Goal: Information Seeking & Learning: Learn about a topic

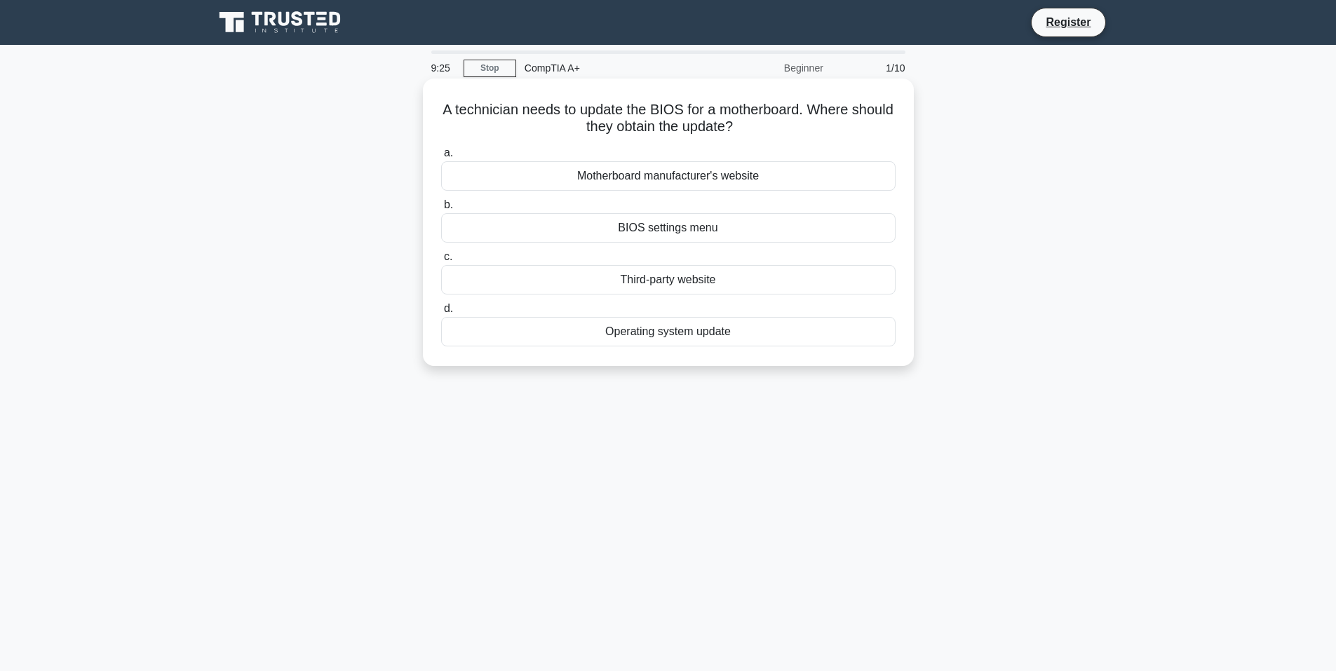
click at [657, 230] on div "BIOS settings menu" at bounding box center [668, 227] width 455 height 29
click at [441, 210] on input "b. BIOS settings menu" at bounding box center [441, 205] width 0 height 9
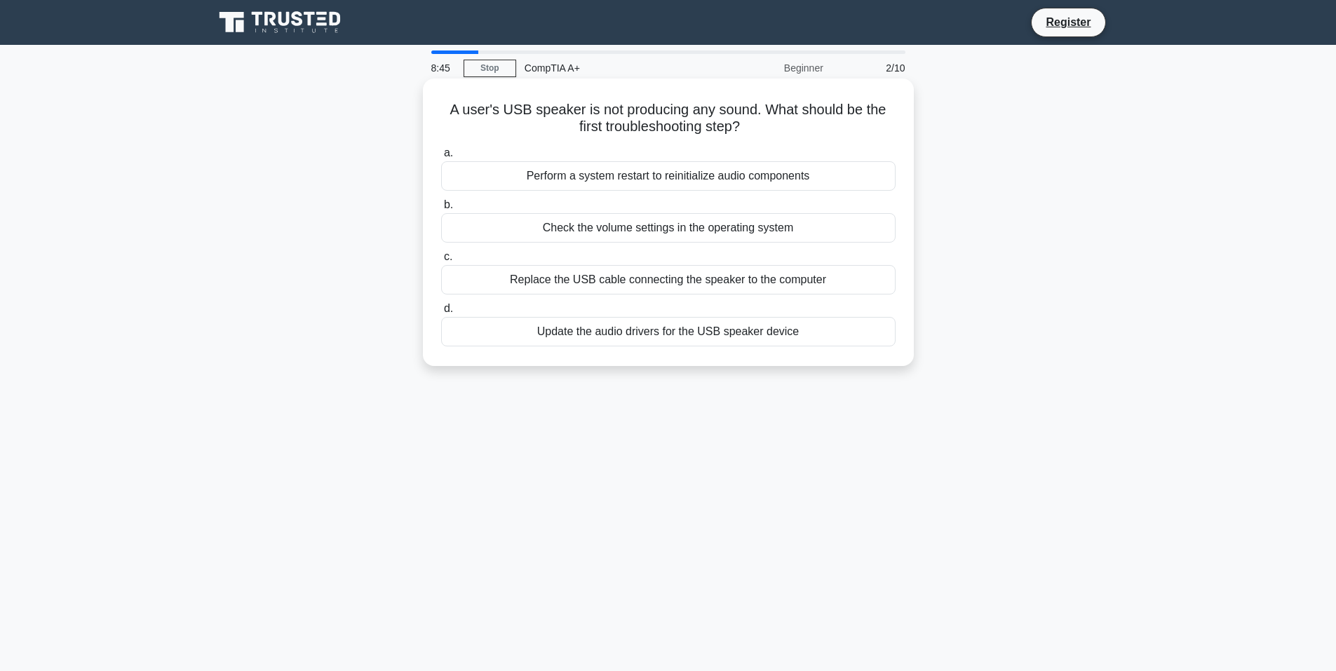
click at [640, 337] on div "Update the audio drivers for the USB speaker device" at bounding box center [668, 331] width 455 height 29
click at [441, 314] on input "d. Update the audio drivers for the USB speaker device" at bounding box center [441, 308] width 0 height 9
click at [674, 330] on div "Check for any defects with the printer's rollers or toner cartridge." at bounding box center [668, 331] width 455 height 29
click at [441, 314] on input "d. Check for any defects with the printer's rollers or toner cartridge." at bounding box center [441, 308] width 0 height 9
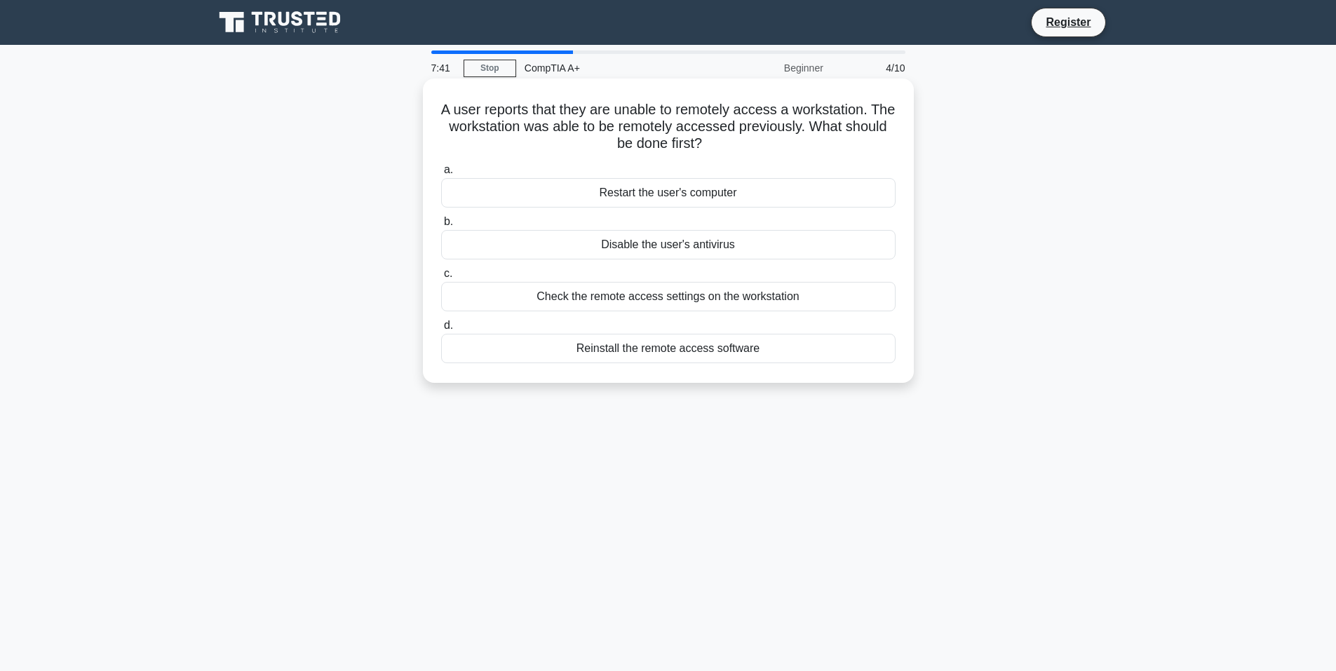
click at [675, 193] on div "Restart the user's computer" at bounding box center [668, 192] width 455 height 29
click at [441, 175] on input "a. Restart the user's computer" at bounding box center [441, 170] width 0 height 9
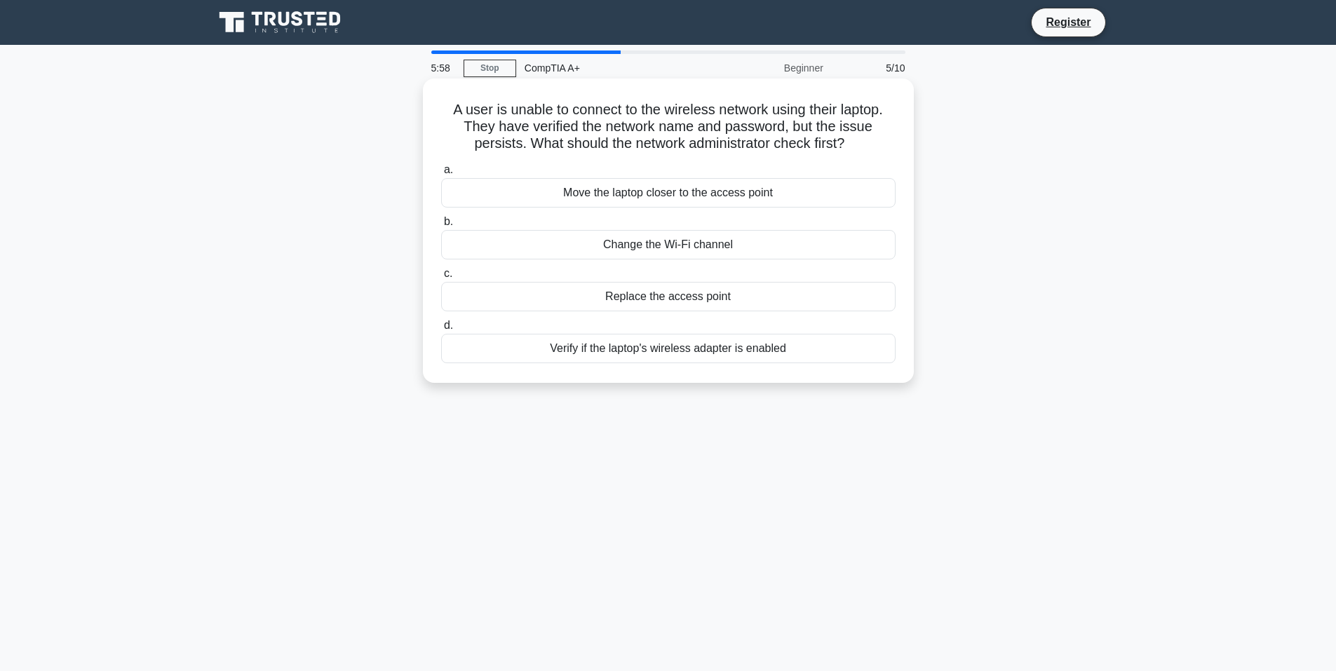
click at [657, 348] on div "Verify if the laptop's wireless adapter is enabled" at bounding box center [668, 348] width 455 height 29
click at [441, 330] on input "d. Verify if the laptop's wireless adapter is enabled" at bounding box center [441, 325] width 0 height 9
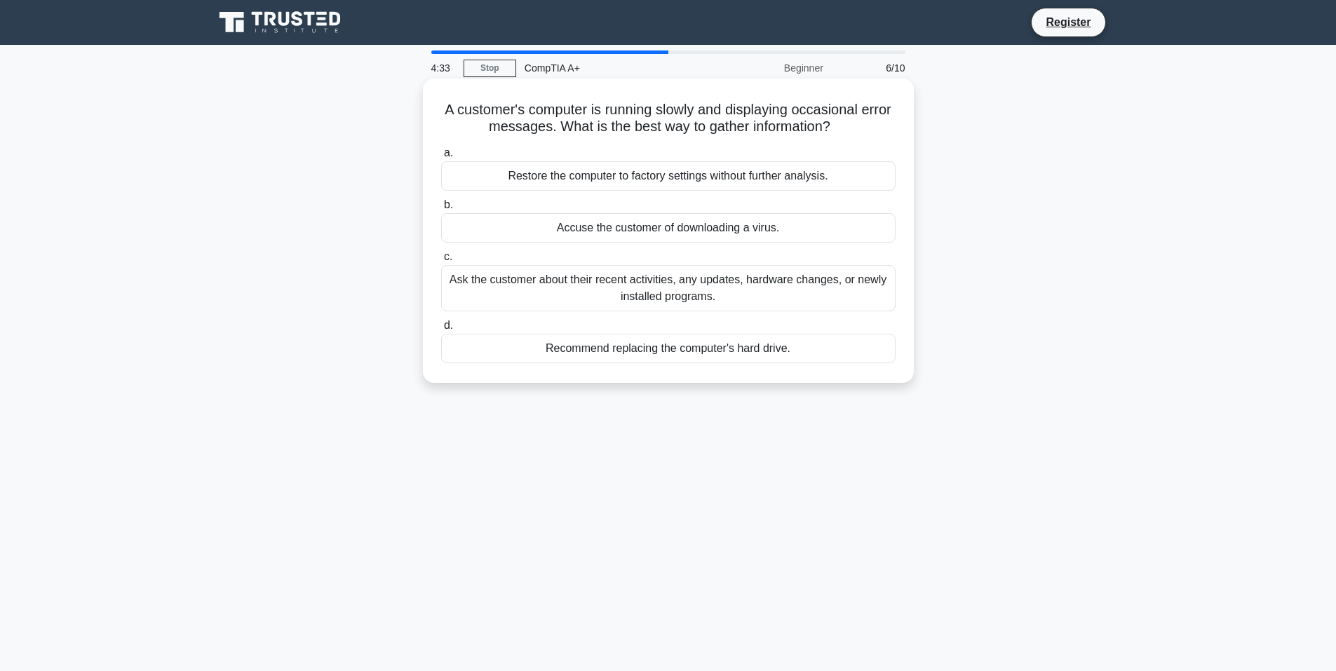
click at [657, 291] on div "Ask the customer about their recent activities, any updates, hardware changes, …" at bounding box center [668, 288] width 455 height 46
click at [441, 262] on input "c. Ask the customer about their recent activities, any updates, hardware change…" at bounding box center [441, 257] width 0 height 9
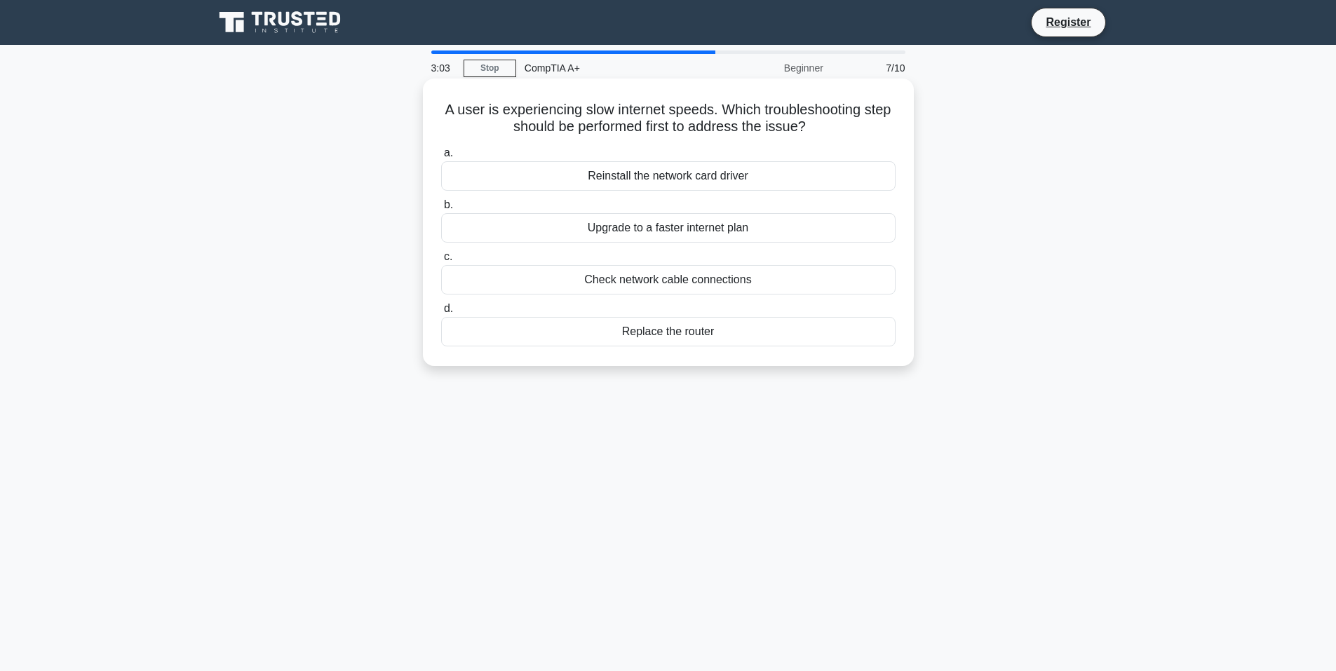
click at [711, 175] on div "Reinstall the network card driver" at bounding box center [668, 175] width 455 height 29
click at [441, 158] on input "a. Reinstall the network card driver" at bounding box center [441, 153] width 0 height 9
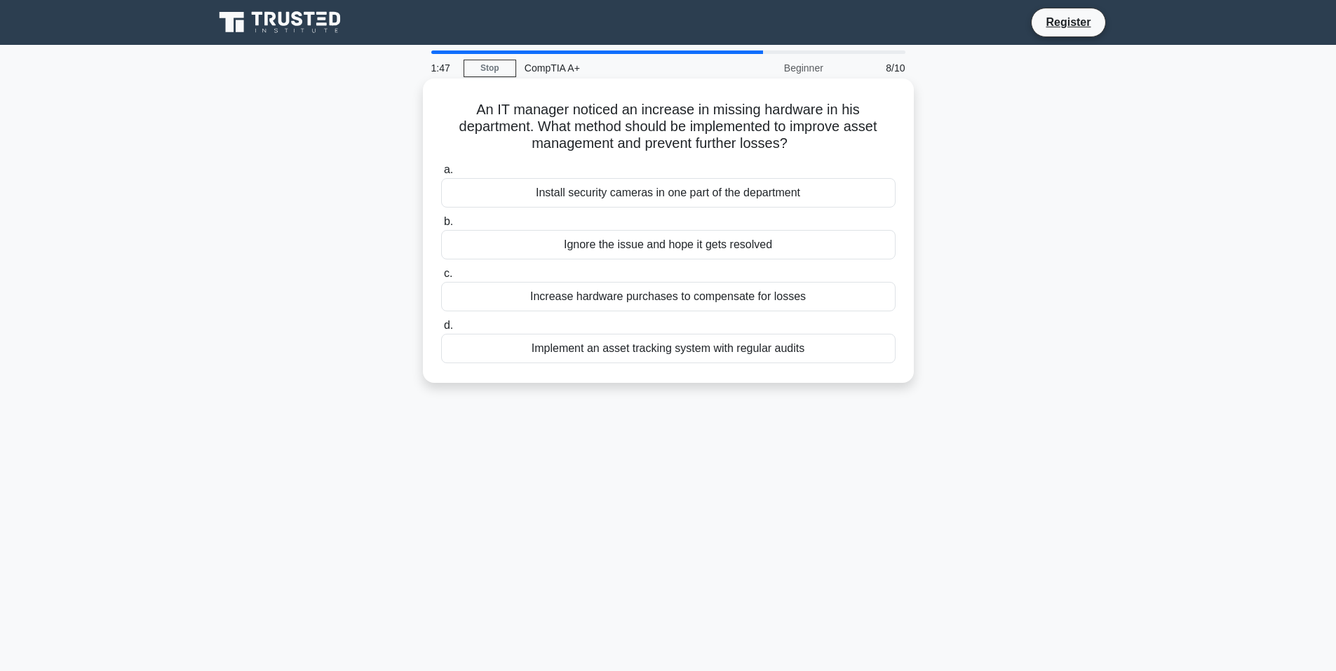
click at [631, 351] on div "Implement an asset tracking system with regular audits" at bounding box center [668, 348] width 455 height 29
click at [441, 330] on input "d. Implement an asset tracking system with regular audits" at bounding box center [441, 325] width 0 height 9
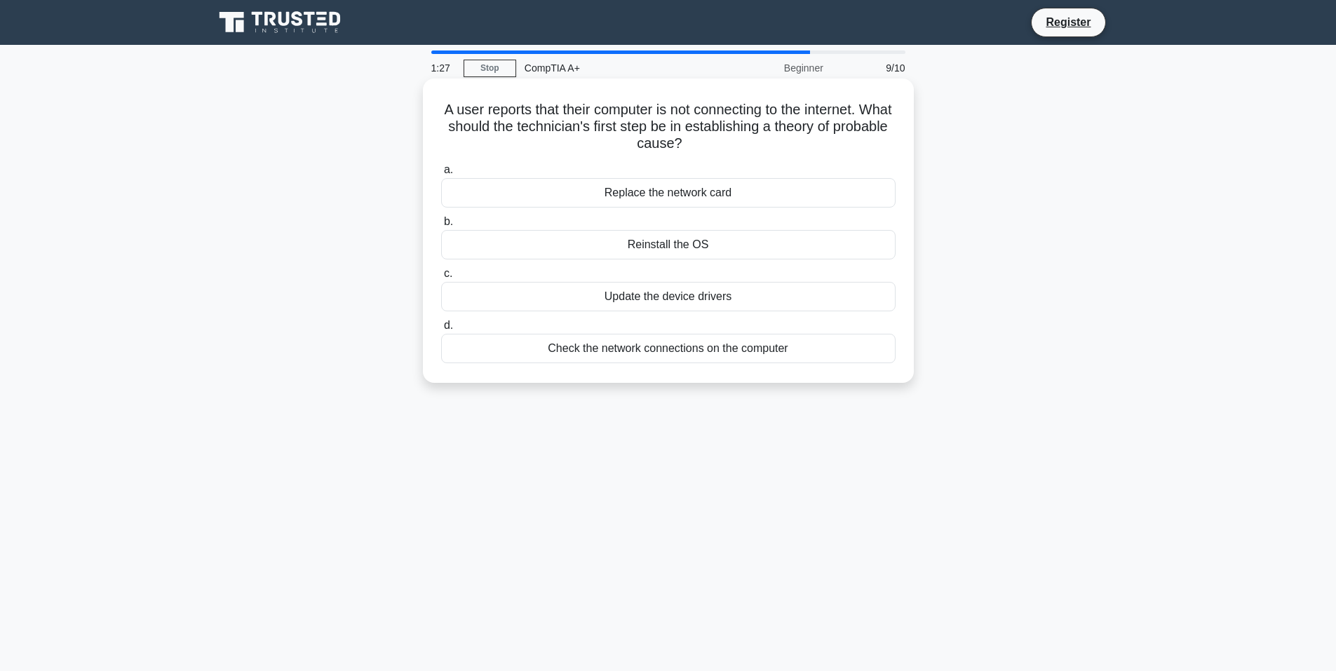
click at [657, 351] on div "Check the network connections on the computer" at bounding box center [668, 348] width 455 height 29
click at [441, 330] on input "d. Check the network connections on the computer" at bounding box center [441, 325] width 0 height 9
click at [695, 245] on div "Network support team" at bounding box center [668, 244] width 455 height 29
click at [441, 227] on input "b. Network support team" at bounding box center [441, 221] width 0 height 9
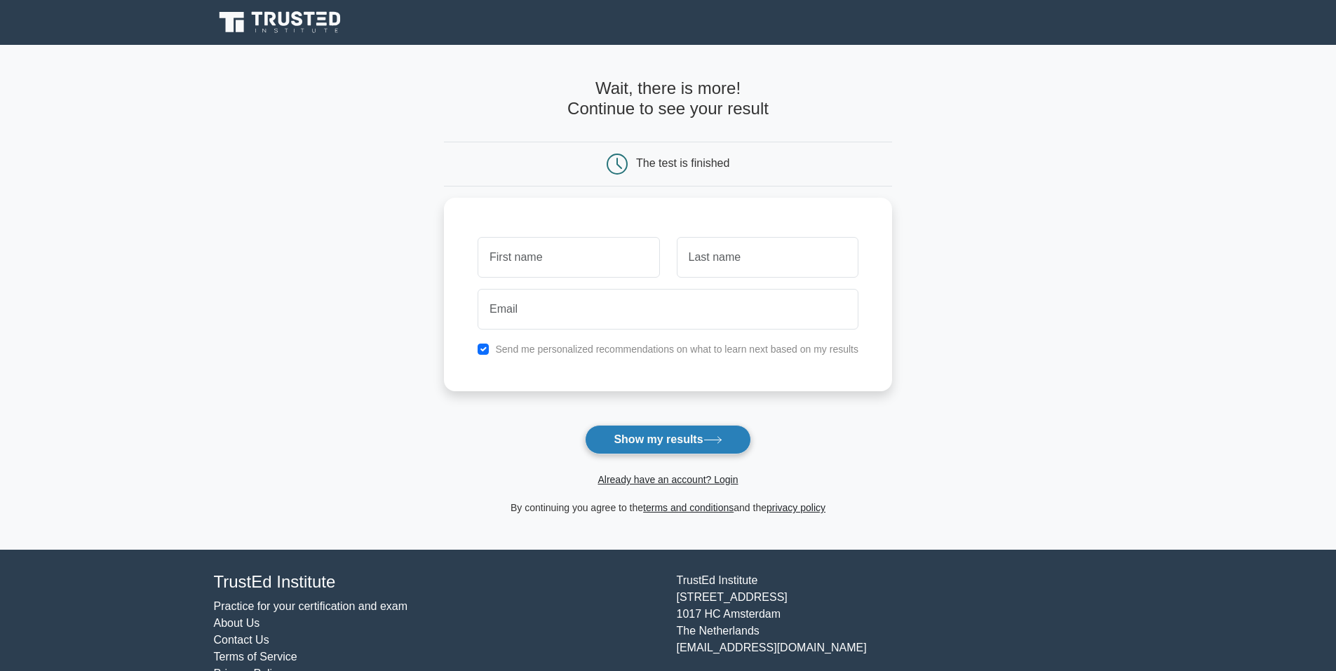
click at [668, 440] on button "Show my results" at bounding box center [668, 439] width 166 height 29
click at [552, 197] on div "Send me personalized recommendations on what to learn next based on my results" at bounding box center [668, 291] width 448 height 194
